Goal: Transaction & Acquisition: Purchase product/service

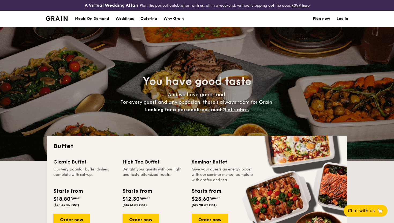
select select
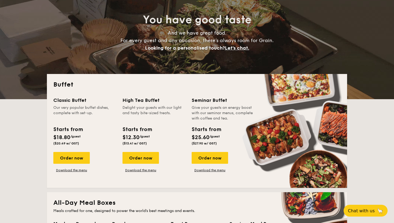
scroll to position [70, 0]
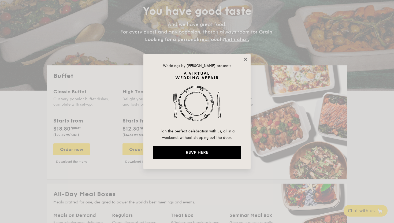
click at [245, 61] on icon at bounding box center [245, 59] width 5 height 5
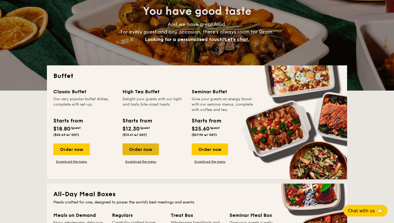
click at [153, 149] on div "Order now" at bounding box center [141, 150] width 36 height 12
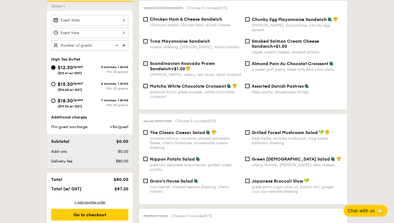
scroll to position [163, 0]
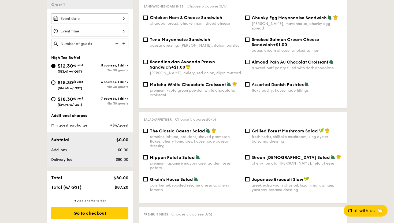
click at [121, 45] on img at bounding box center [124, 44] width 8 height 10
click at [123, 44] on img at bounding box center [124, 44] width 8 height 10
click at [121, 44] on img at bounding box center [124, 44] width 8 height 10
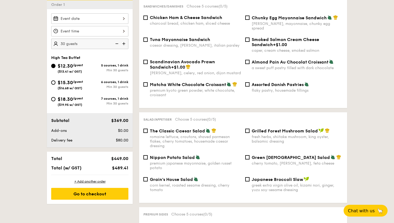
click at [127, 43] on img at bounding box center [124, 44] width 8 height 10
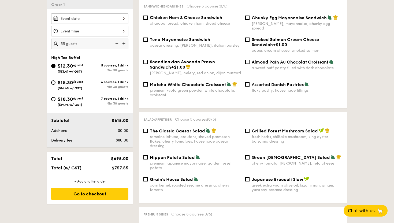
click at [127, 43] on img at bounding box center [124, 44] width 8 height 10
click at [126, 43] on img at bounding box center [124, 44] width 8 height 10
click at [116, 44] on img at bounding box center [116, 44] width 8 height 10
click at [124, 45] on img at bounding box center [124, 44] width 8 height 10
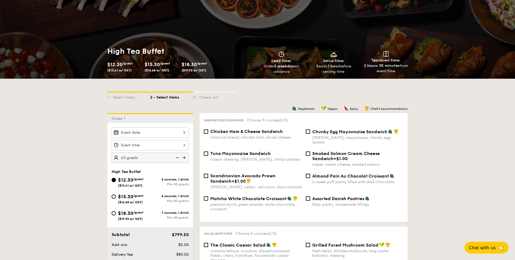
scroll to position [51, 0]
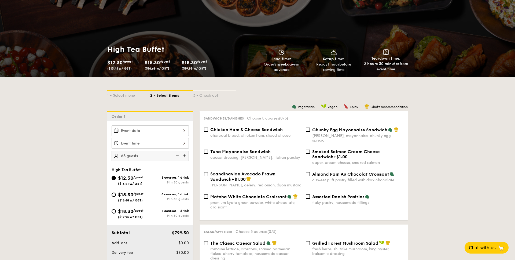
click at [177, 156] on img at bounding box center [177, 156] width 8 height 10
click at [184, 156] on img at bounding box center [185, 156] width 8 height 10
click at [176, 156] on img at bounding box center [177, 156] width 8 height 10
click at [185, 156] on img at bounding box center [185, 156] width 8 height 10
type input "65 guests"
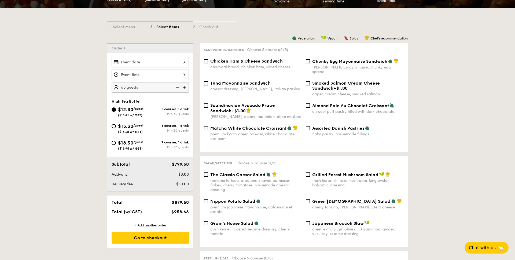
scroll to position [122, 0]
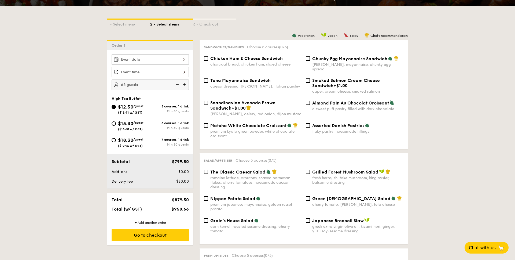
click at [315, 100] on span "Almond Pain Au Chocolat Croissant" at bounding box center [350, 102] width 77 height 5
click at [310, 101] on input "Almond Pain Au Chocolat Croissant a sweet puff pastry filled with dark chocolate" at bounding box center [308, 103] width 4 height 4
checkbox input "true"
click at [251, 100] on span "Scandinavian Avocado Prawn Sandwich" at bounding box center [242, 105] width 65 height 10
click at [208, 101] on input "Scandinavian Avocado Prawn Sandwich +$1.00 [PERSON_NAME], celery, red onion, di…" at bounding box center [206, 103] width 4 height 4
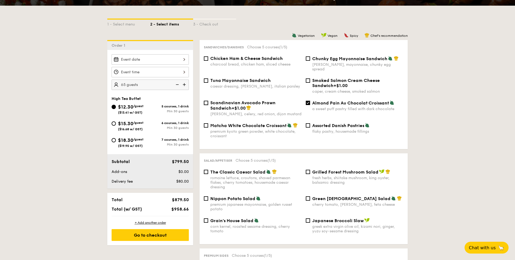
checkbox input "true"
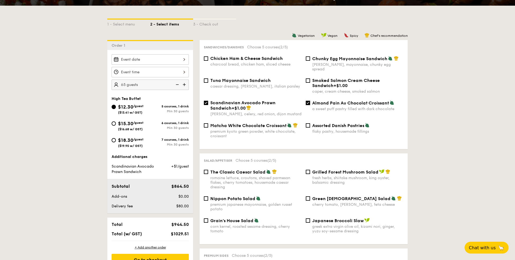
click at [306, 101] on input "Almond Pain Au Chocolat Croissant a sweet puff pastry filled with dark chocolate" at bounding box center [308, 103] width 4 height 4
checkbox input "false"
click at [208, 100] on div "Scandinavian Avocado Prawn Sandwich +$1.00 [PERSON_NAME], celery, red onion, di…" at bounding box center [253, 108] width 102 height 16
click at [207, 101] on input "Scandinavian Avocado Prawn Sandwich +$1.00 [PERSON_NAME], celery, red onion, di…" at bounding box center [206, 103] width 4 height 4
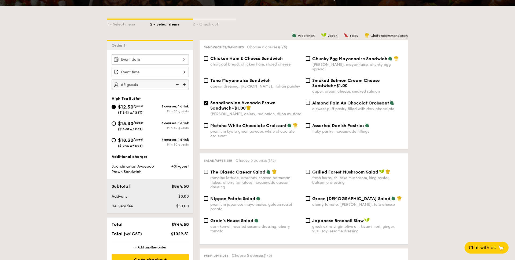
checkbox input "false"
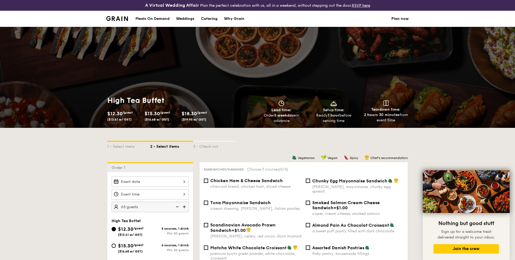
scroll to position [7, 0]
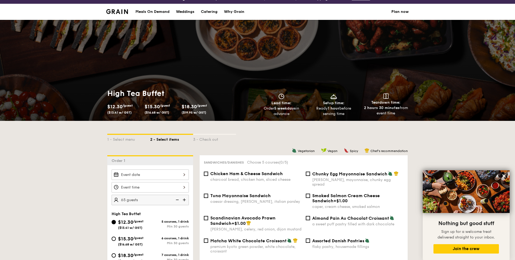
select select
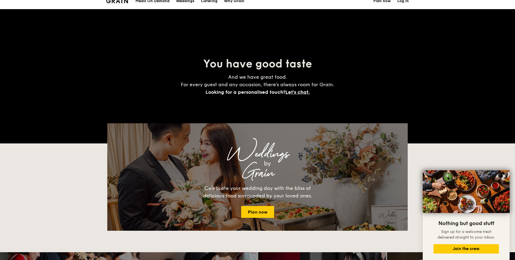
scroll to position [151, 0]
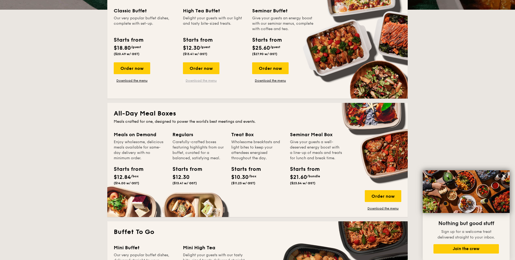
click at [193, 81] on link "Download the menu" at bounding box center [201, 80] width 36 height 4
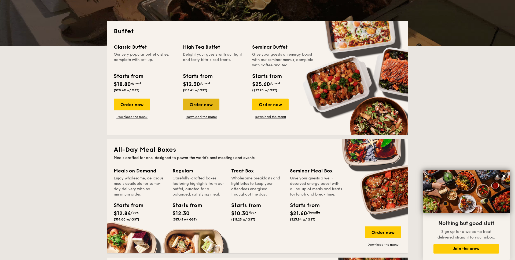
click at [205, 102] on div "Order now" at bounding box center [201, 104] width 36 height 12
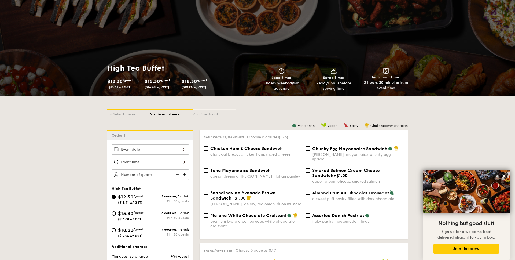
scroll to position [68, 0]
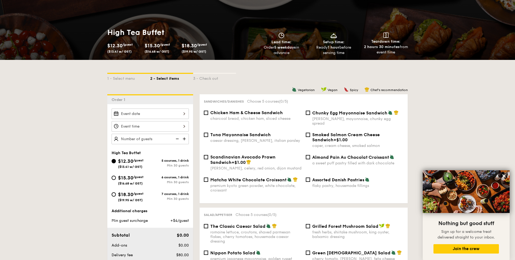
click at [184, 139] on img at bounding box center [185, 139] width 8 height 10
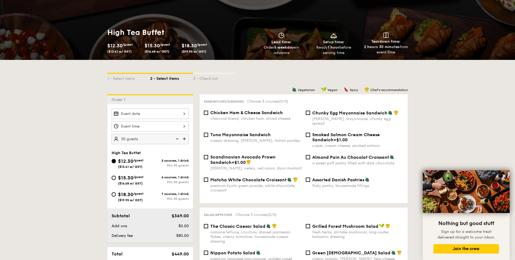
click at [184, 139] on img at bounding box center [185, 139] width 8 height 10
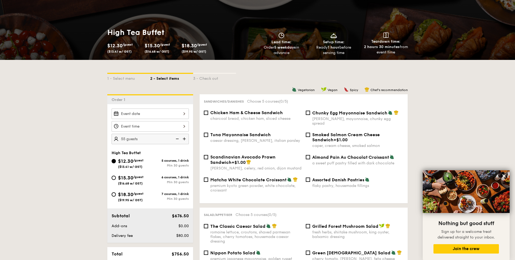
click at [184, 139] on img at bounding box center [185, 139] width 8 height 10
type input "65 guests"
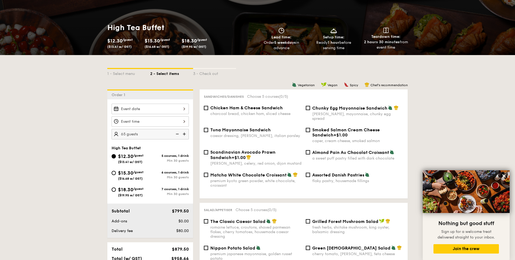
scroll to position [81, 0]
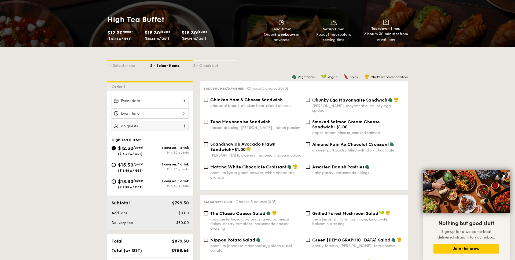
click at [265, 99] on span "Chicken Ham & Cheese Sandwich" at bounding box center [246, 99] width 72 height 5
click at [208, 99] on input "Chicken Ham & Cheese Sandwich charcoal bread, chicken ham, sliced cheese" at bounding box center [206, 100] width 4 height 4
checkbox input "true"
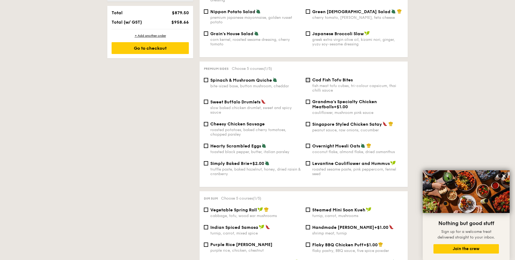
scroll to position [309, 0]
click at [246, 100] on span "Sweet Buffalo Drumlets" at bounding box center [235, 102] width 50 height 5
click at [208, 100] on input "Sweet Buffalo Drumlets slow baked chicken drumlet, sweet and spicy sauce" at bounding box center [206, 102] width 4 height 4
checkbox input "true"
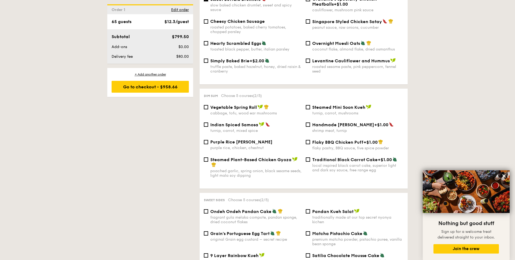
scroll to position [414, 0]
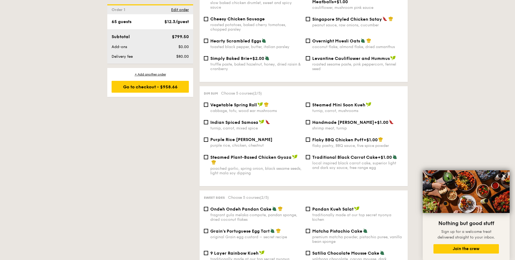
click at [243, 126] on div "turnip, carrot, mixed spice" at bounding box center [255, 128] width 91 height 5
click at [208, 122] on input "Indian Spiced Samosa turnip, carrot, mixed spice" at bounding box center [206, 122] width 4 height 4
checkbox input "true"
click at [257, 155] on span "Steamed Plant-Based Chicken Gyoza" at bounding box center [250, 157] width 81 height 5
click at [208, 155] on input "Steamed Plant-Based Chicken Gyoza poached garlic, spring onion, black sesame se…" at bounding box center [206, 157] width 4 height 4
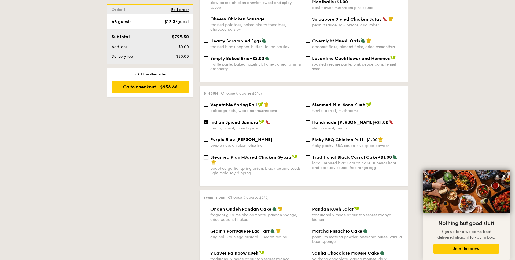
checkbox input "true"
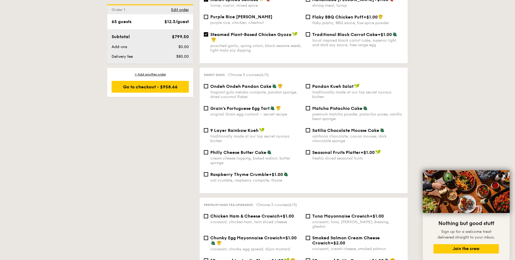
scroll to position [551, 0]
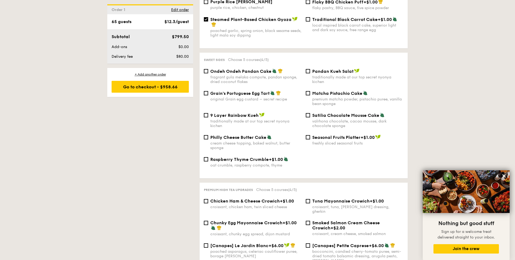
click at [247, 75] on div "fragrant gula melaka compote, pandan sponge, dried coconut flakes" at bounding box center [255, 79] width 91 height 9
click at [208, 73] on input "Ondeh Ondeh Pandan Cake fragrant [PERSON_NAME] melaka compote, pandan sponge, d…" at bounding box center [206, 71] width 4 height 4
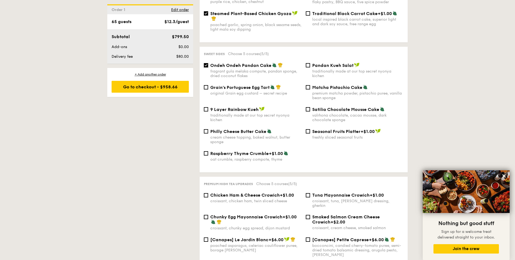
scroll to position [552, 0]
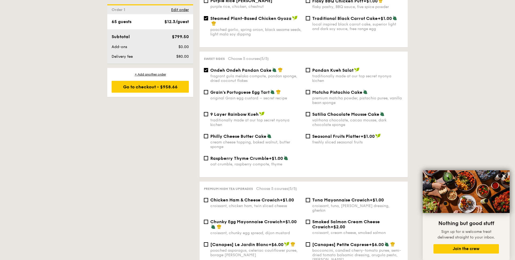
click at [257, 68] on span "Ondeh Ondeh Pandan Cake" at bounding box center [240, 70] width 61 height 5
click at [208, 68] on input "Ondeh Ondeh Pandan Cake fragrant [PERSON_NAME] melaka compote, pandan sponge, d…" at bounding box center [206, 70] width 4 height 4
checkbox input "false"
click at [311, 111] on div "Satilia Chocolate Mousse Cake valrhona chocolate, cacao mousse, dark chocolate …" at bounding box center [355, 119] width 102 height 16
click at [305, 112] on div "Satilia Chocolate Mousse Cake valrhona chocolate, cacao mousse, dark chocolate …" at bounding box center [355, 119] width 102 height 16
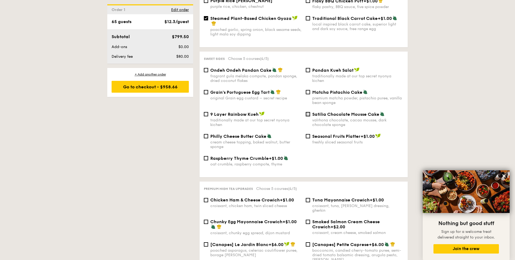
click at [306, 112] on input "Satilia Chocolate Mousse Cake valrhona chocolate, cacao mousse, dark chocolate …" at bounding box center [308, 114] width 4 height 4
checkbox input "true"
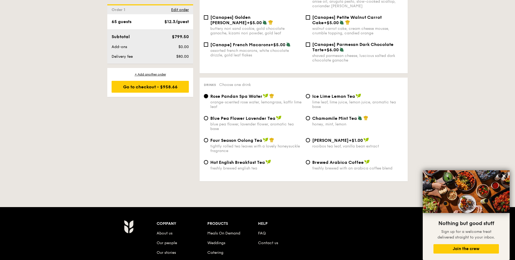
scroll to position [820, 0]
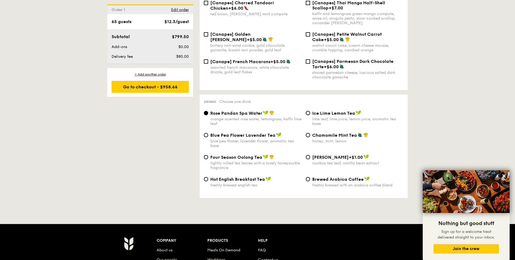
click at [338, 111] on span "Ice Lime Lemon Tea" at bounding box center [333, 113] width 43 height 5
click at [310, 111] on input "Ice Lime Lemon Tea lime leaf, lime juice, lemon juice, aromatic tea base" at bounding box center [308, 113] width 4 height 4
radio input "true"
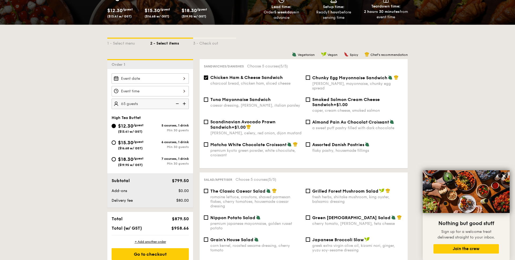
scroll to position [130, 0]
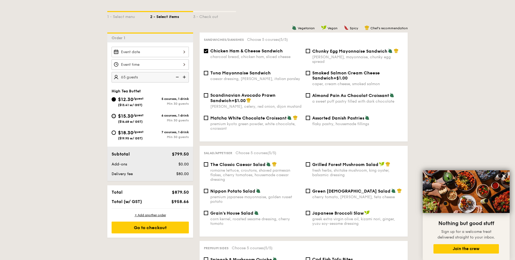
click at [113, 115] on input "$15.30 /guest ($16.68 w/ GST) 6 courses, 1 drink Min 30 guests" at bounding box center [114, 116] width 4 height 4
radio input "true"
checkbox input "false"
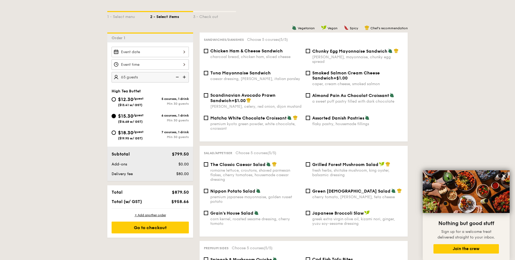
checkbox input "false"
radio input "true"
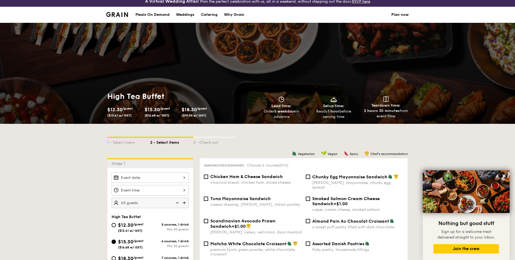
scroll to position [0, 0]
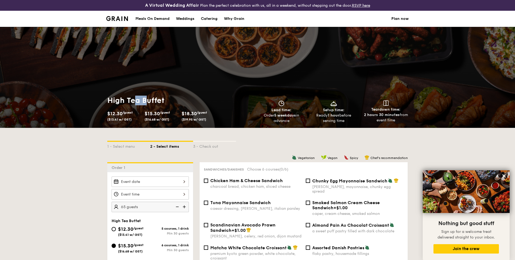
drag, startPoint x: 138, startPoint y: 101, endPoint x: 149, endPoint y: 101, distance: 11.5
click at [149, 101] on h1 "High Tea Buffet" at bounding box center [181, 101] width 148 height 10
click at [187, 131] on div "1 - Select menu 2 - Select items 3 - Check out" at bounding box center [257, 145] width 301 height 34
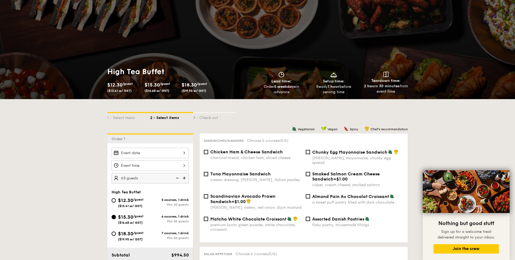
scroll to position [29, 0]
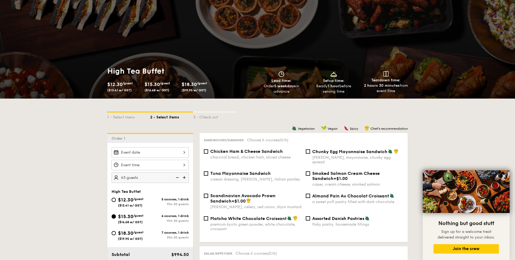
click at [125, 201] on span "$12.30" at bounding box center [125, 200] width 15 height 6
click at [116, 201] on input "$12.30 /guest ($13.41 w/ GST) 5 courses, 1 drink Min 30 guests" at bounding box center [114, 199] width 4 height 4
radio input "true"
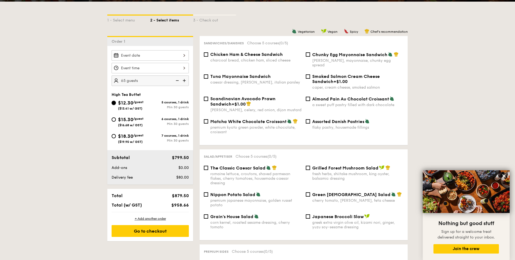
scroll to position [147, 0]
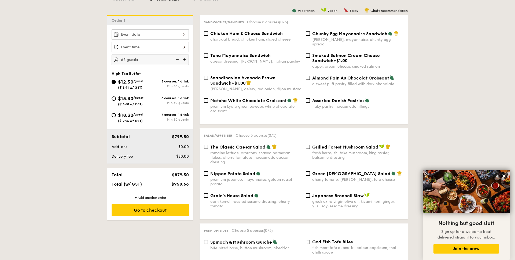
drag, startPoint x: 190, startPoint y: 184, endPoint x: 172, endPoint y: 184, distance: 17.4
click at [172, 184] on div "$958.66" at bounding box center [174, 183] width 33 height 5
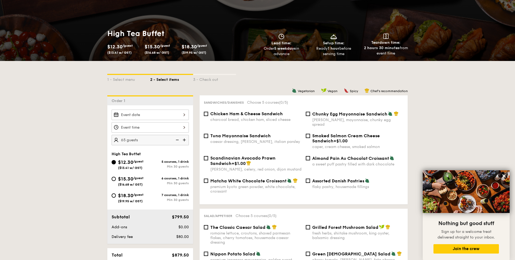
scroll to position [71, 0]
